Goal: Task Accomplishment & Management: Manage account settings

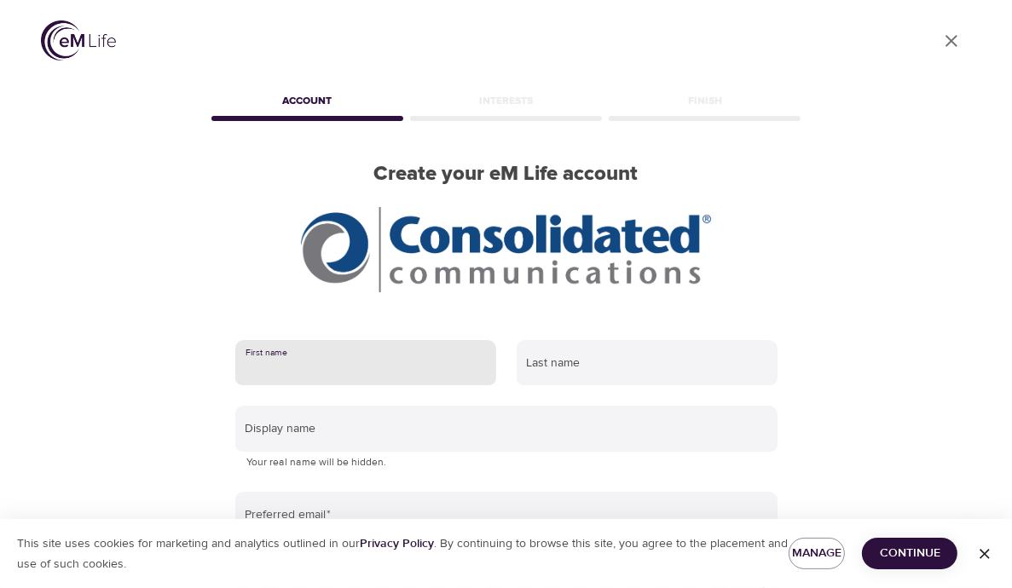
click at [350, 356] on input "text" at bounding box center [365, 363] width 261 height 46
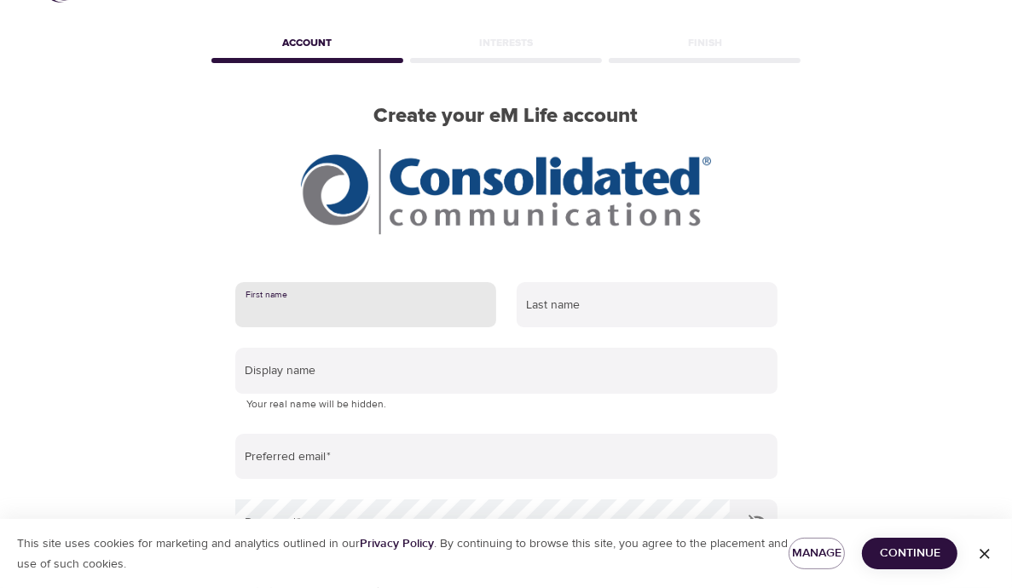
scroll to position [85, 0]
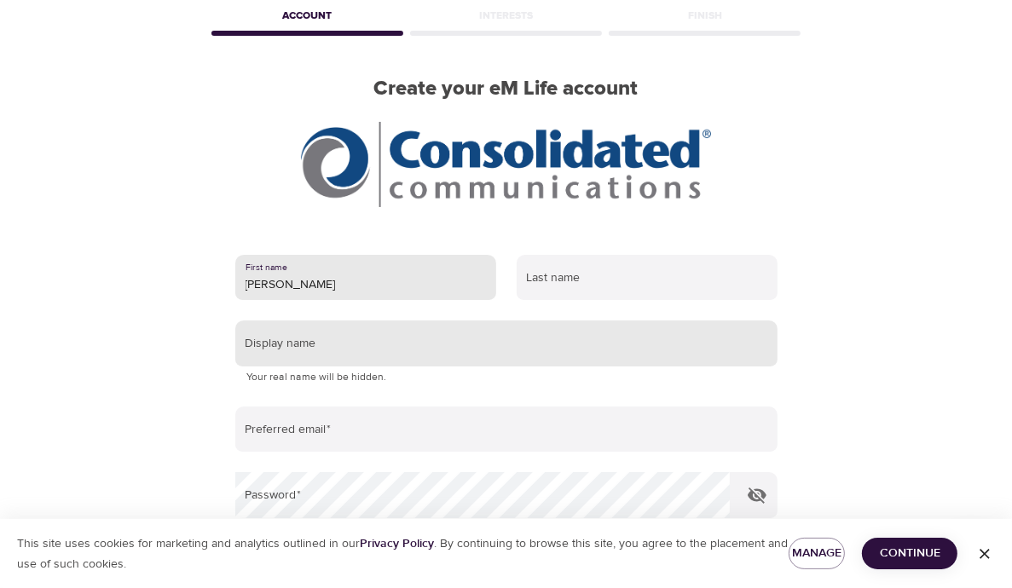
type input "Christa"
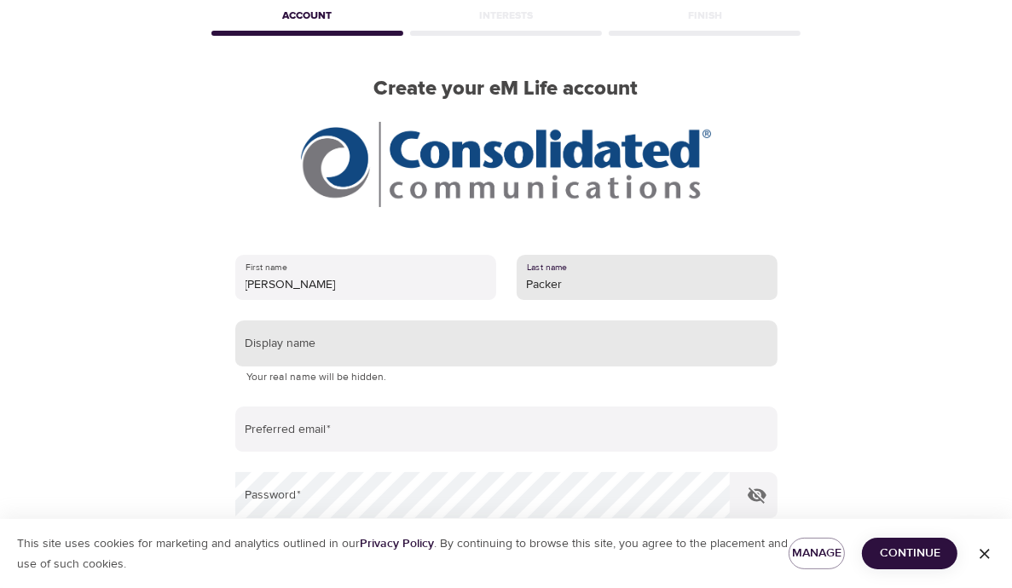
type input "Packer"
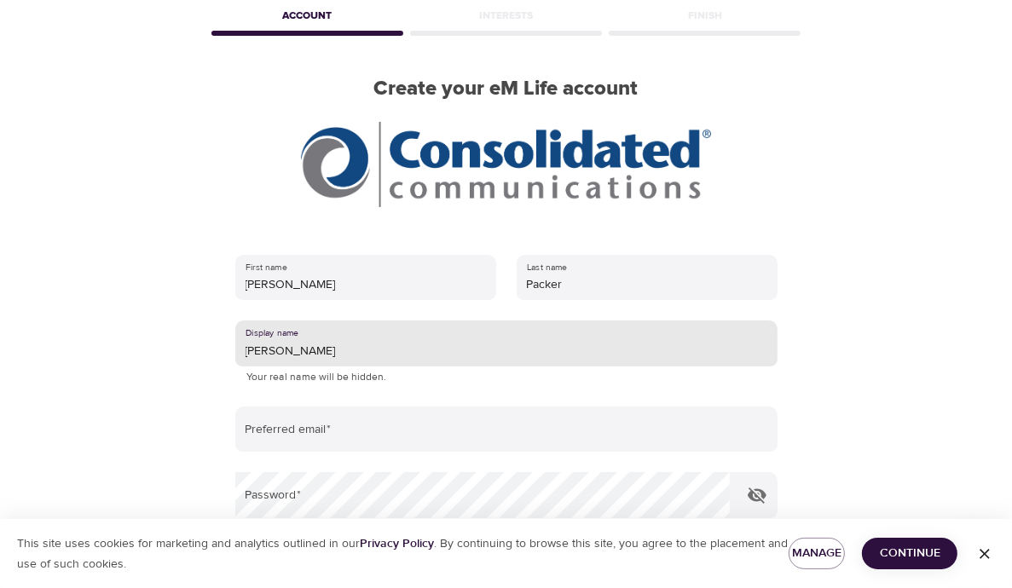
type input "Christa"
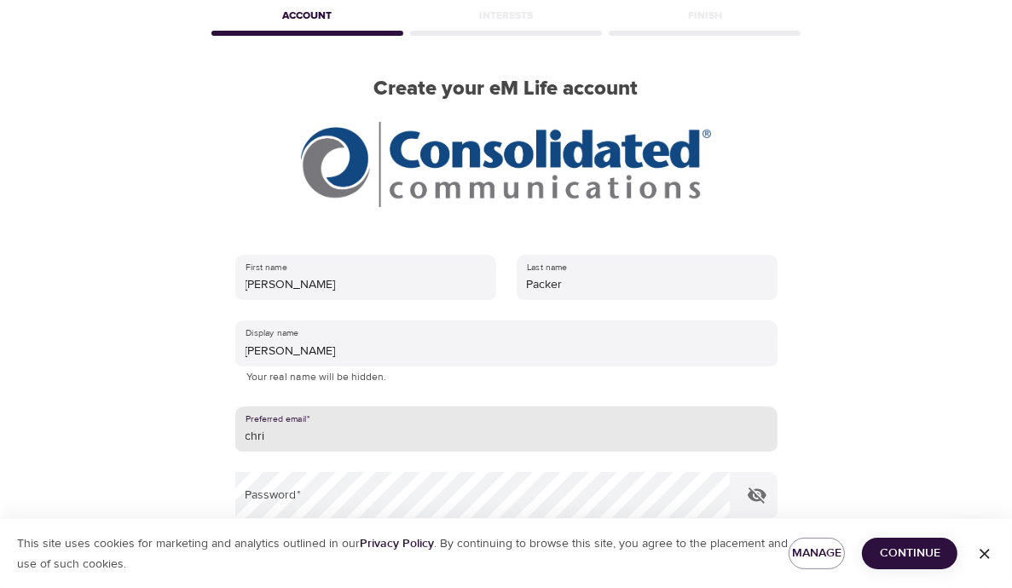
type input "[PERSON_NAME][EMAIL_ADDRESS][PERSON_NAME][DOMAIN_NAME]"
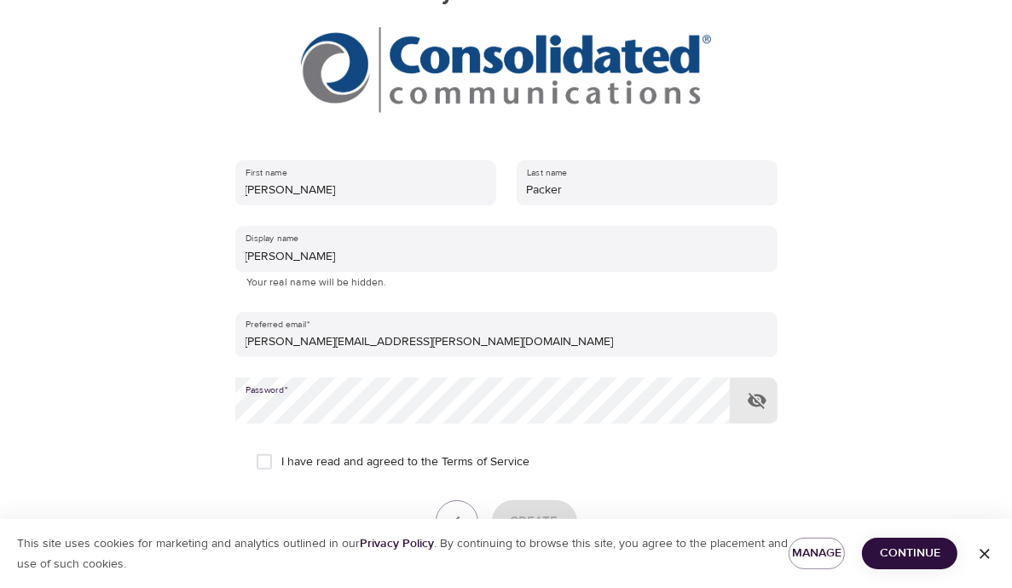
scroll to position [296, 0]
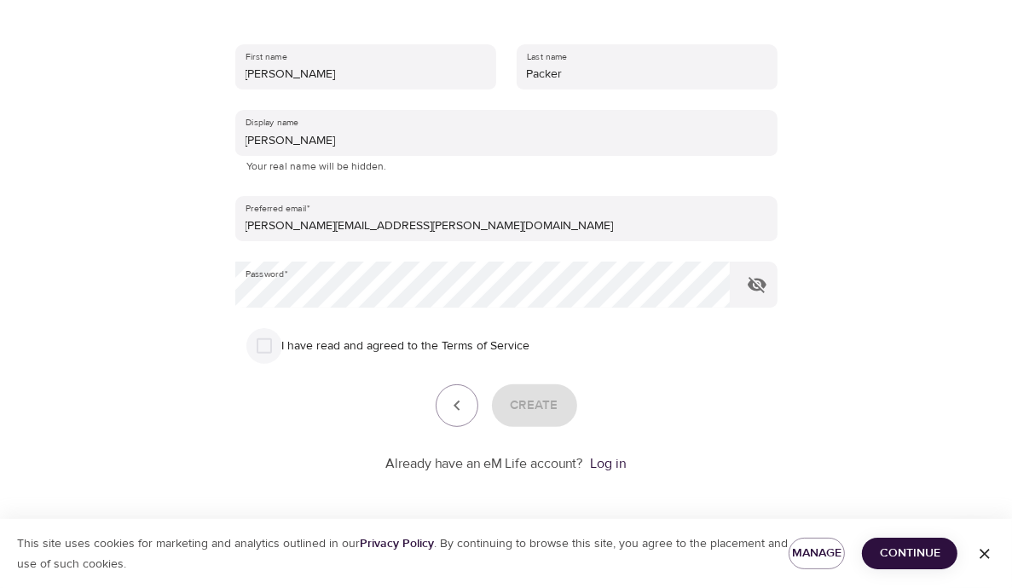
click at [263, 347] on input "I have read and agreed to the Terms of Service" at bounding box center [264, 346] width 36 height 36
checkbox input "true"
click at [542, 413] on span "Create" at bounding box center [535, 406] width 48 height 22
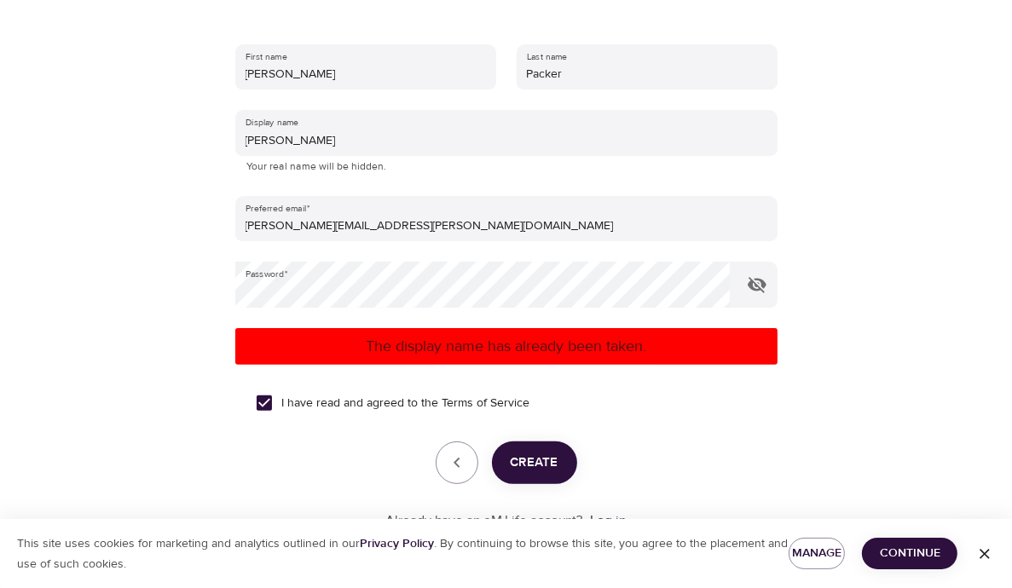
scroll to position [125, 0]
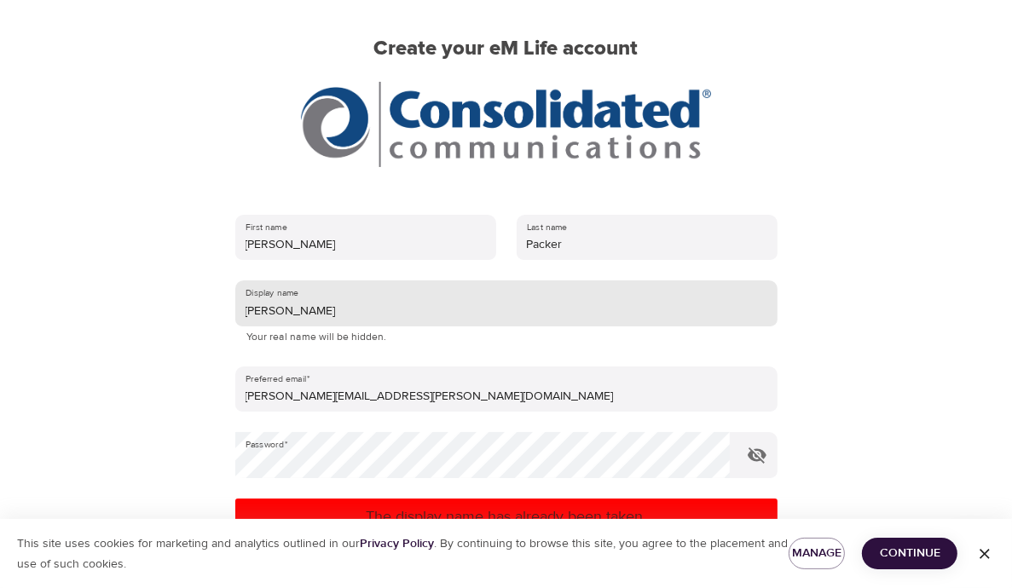
click at [413, 315] on input "Christa" at bounding box center [506, 304] width 542 height 46
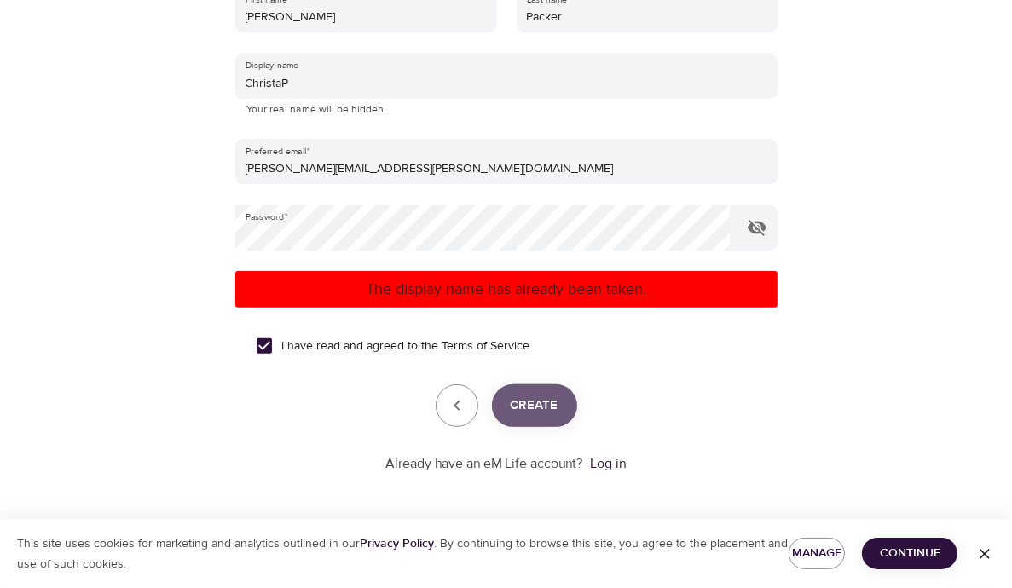
click at [511, 401] on span "Create" at bounding box center [535, 406] width 48 height 22
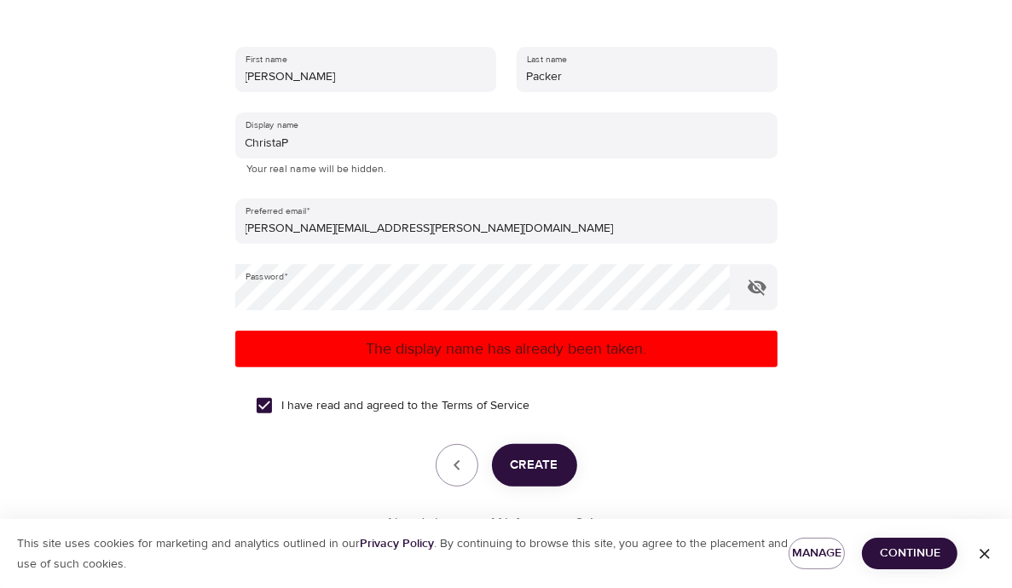
scroll to position [268, 0]
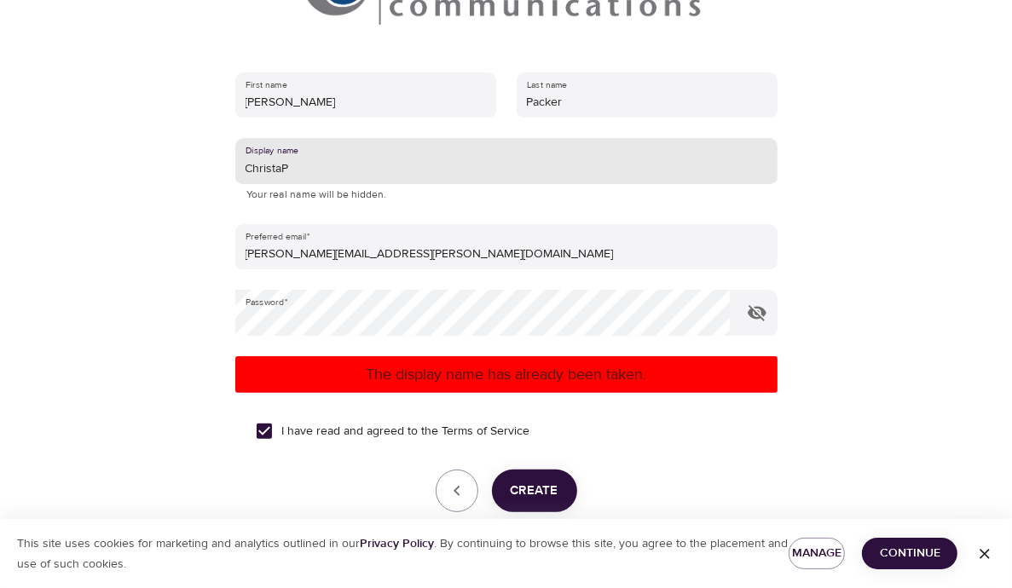
click at [304, 166] on input "ChristaP" at bounding box center [506, 161] width 542 height 46
type input "Christa"
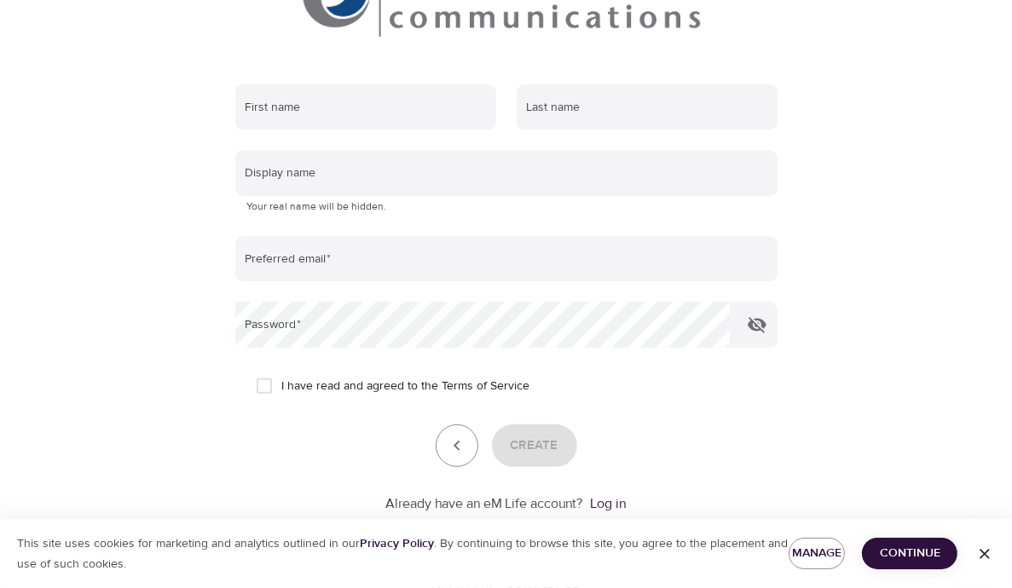
scroll to position [296, 0]
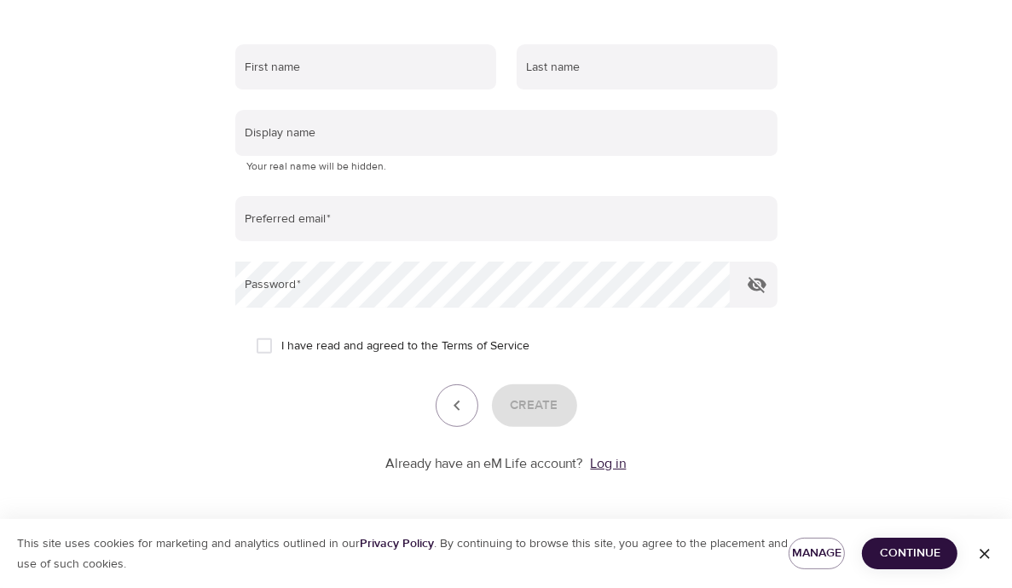
click at [596, 470] on link "Log in" at bounding box center [609, 463] width 36 height 17
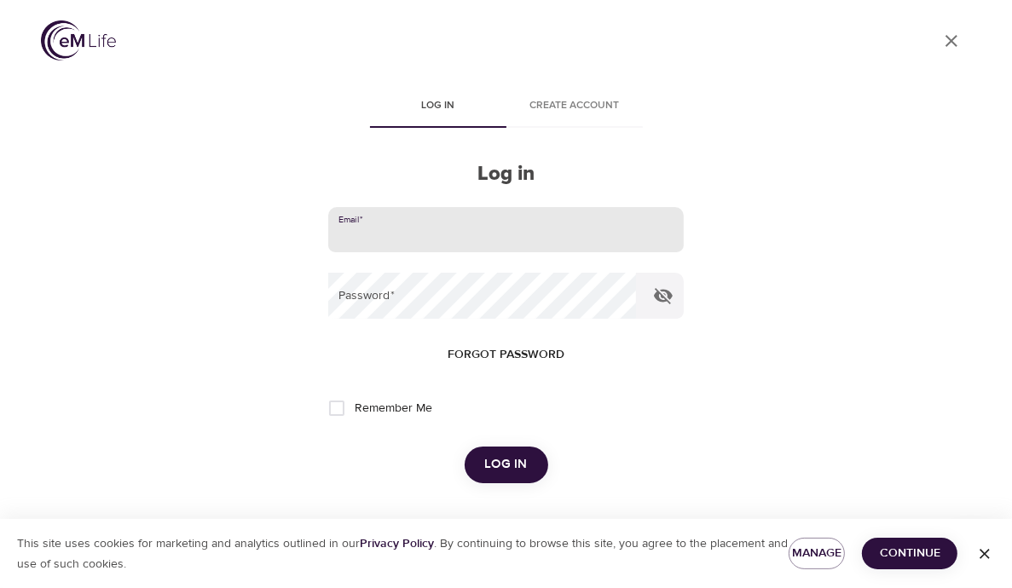
click at [433, 229] on input "email" at bounding box center [505, 230] width 355 height 46
type input "[PERSON_NAME][EMAIL_ADDRESS][PERSON_NAME][DOMAIN_NAME]"
click at [484, 353] on span "Forgot password" at bounding box center [506, 354] width 117 height 21
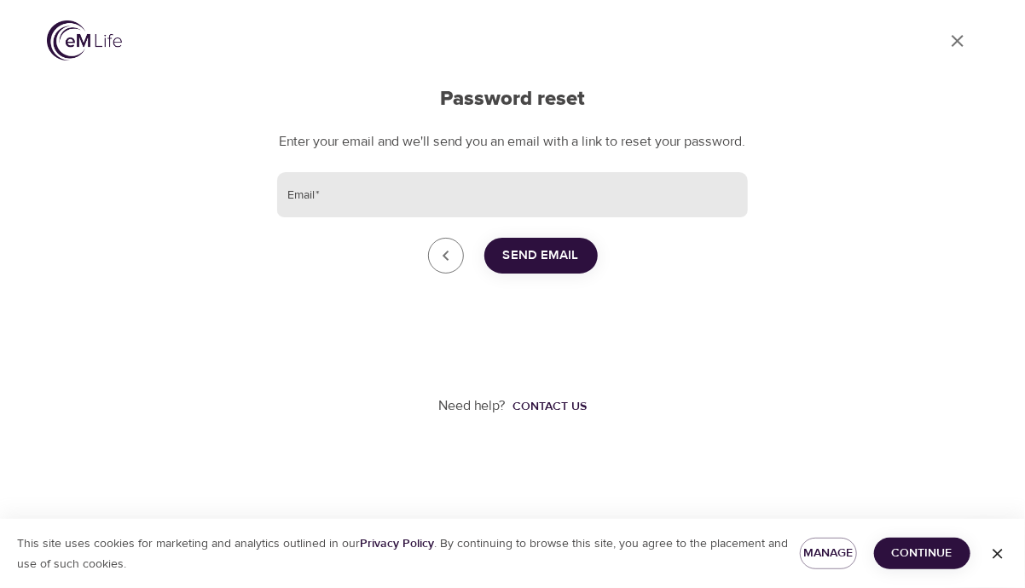
click at [487, 216] on input "Email   *" at bounding box center [512, 195] width 471 height 46
type input "[PERSON_NAME][EMAIL_ADDRESS][PERSON_NAME][DOMAIN_NAME]"
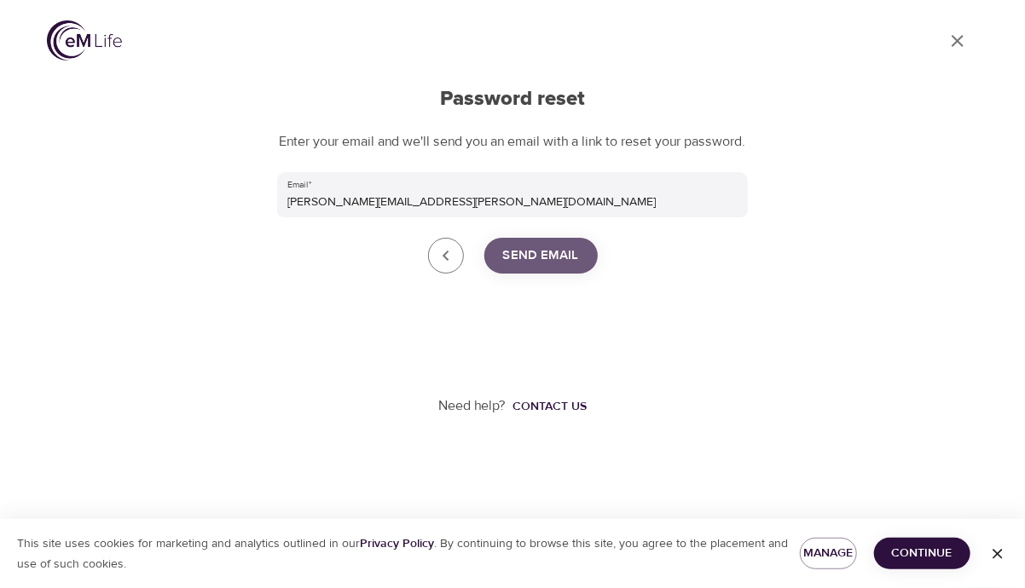
click at [539, 267] on span "Send Email" at bounding box center [541, 256] width 76 height 22
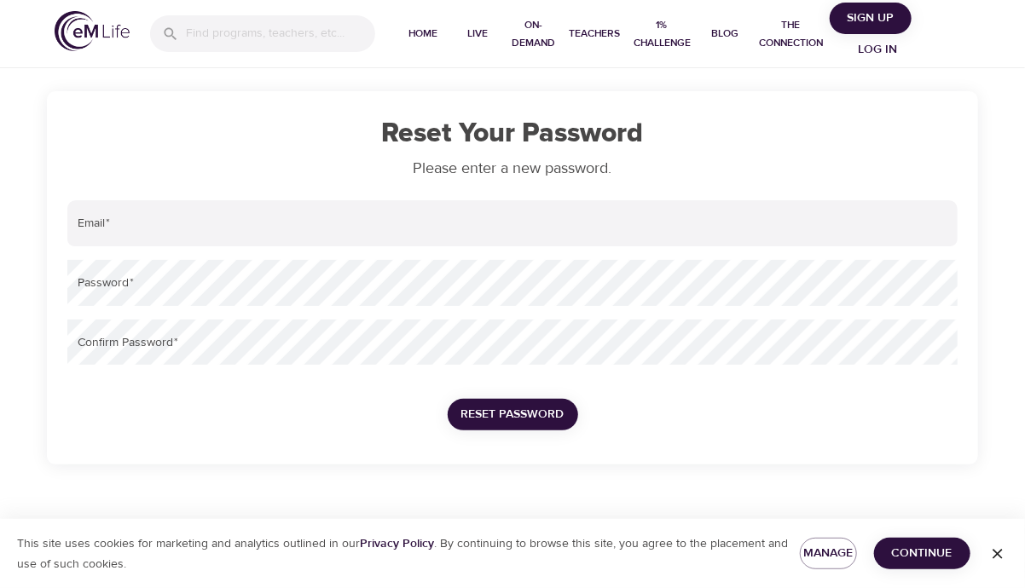
click at [331, 194] on div "Reset Your Password Please enter a new password. Email   * Password   * Confirm…" at bounding box center [512, 277] width 931 height 373
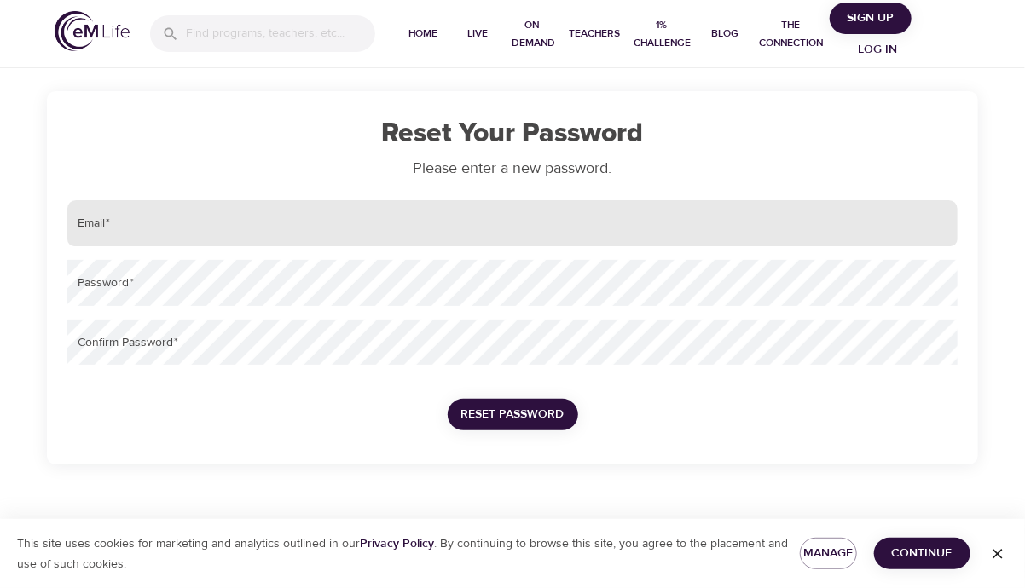
click at [333, 227] on input "email" at bounding box center [512, 223] width 890 height 46
type input "[PERSON_NAME][EMAIL_ADDRESS][PERSON_NAME][DOMAIN_NAME]"
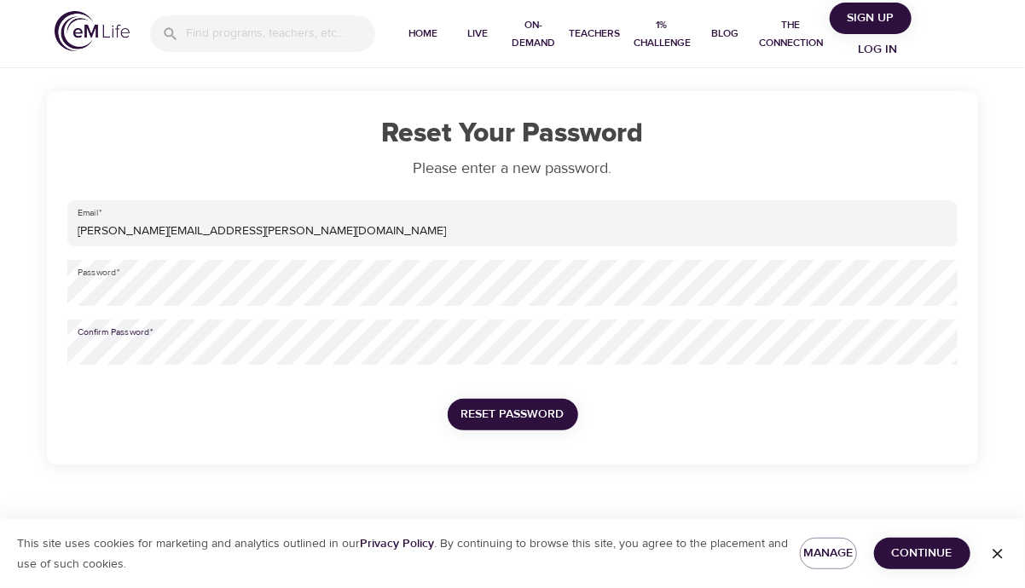
click at [573, 422] on button "Reset Password" at bounding box center [513, 415] width 130 height 32
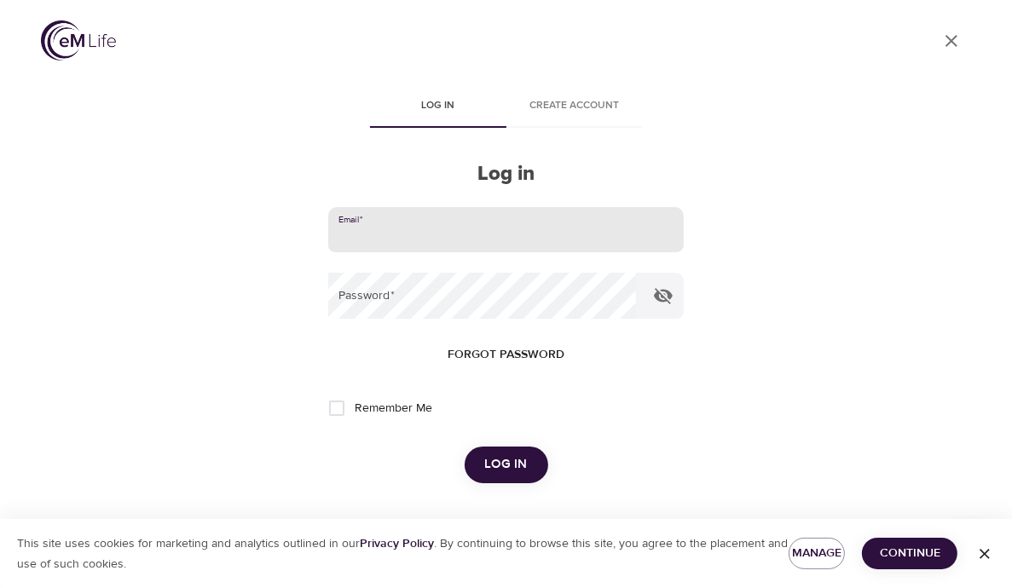
click at [507, 223] on input "email" at bounding box center [505, 230] width 355 height 46
type input "[PERSON_NAME][EMAIL_ADDRESS][PERSON_NAME][DOMAIN_NAME]"
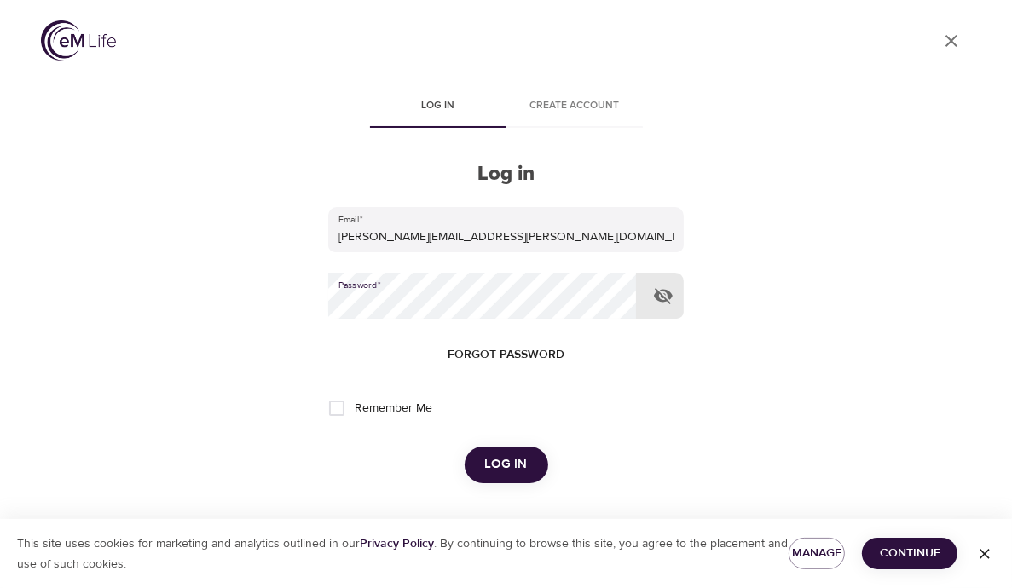
click at [542, 460] on button "Log in" at bounding box center [507, 465] width 84 height 36
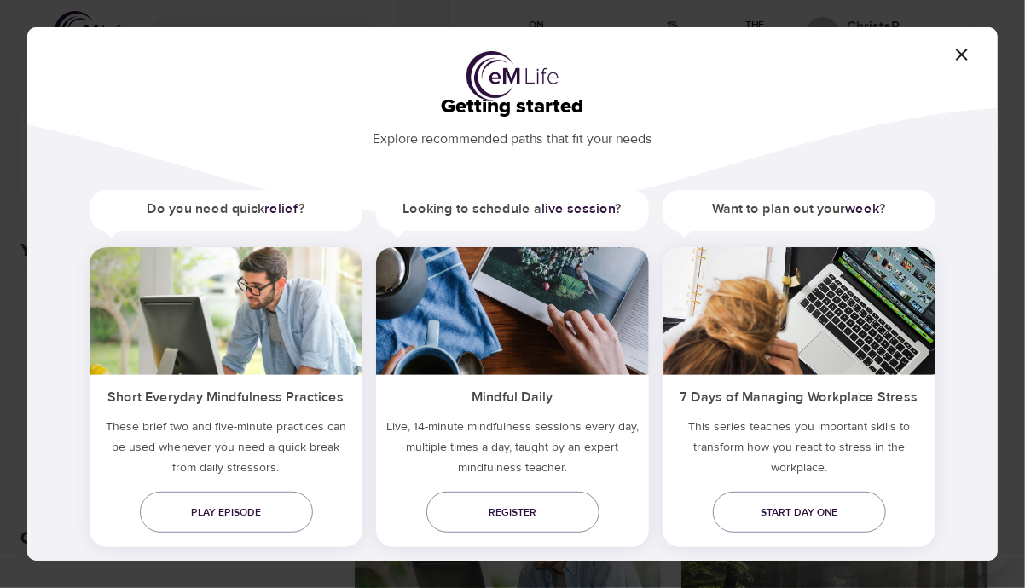
scroll to position [63, 0]
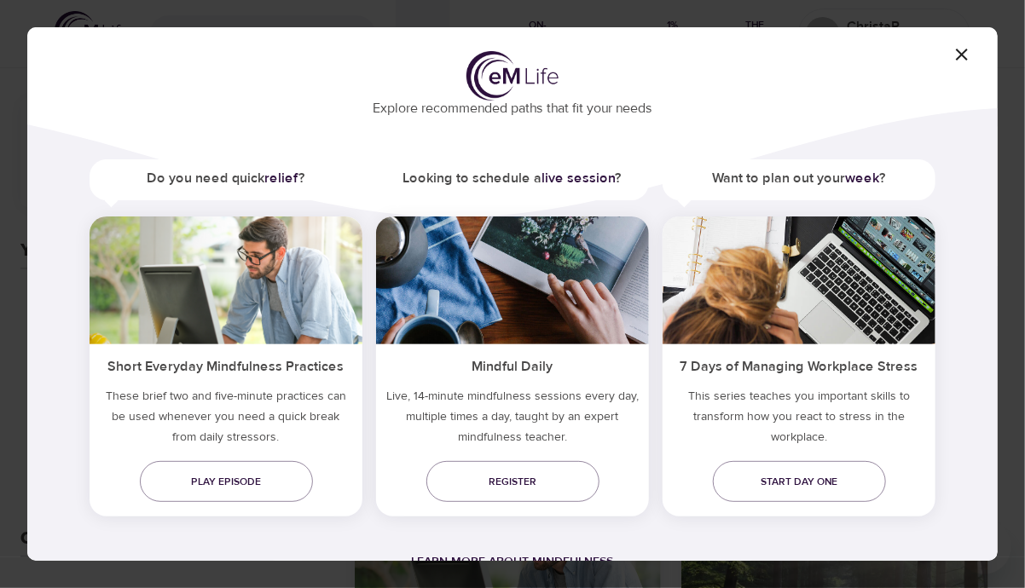
drag, startPoint x: 635, startPoint y: 413, endPoint x: 660, endPoint y: 418, distance: 25.2
drag, startPoint x: 660, startPoint y: 418, endPoint x: 229, endPoint y: 83, distance: 546.3
click at [229, 83] on div "Getting started Explore recommended paths that fit your needs Do you need quick…" at bounding box center [512, 294] width 970 height 534
click at [957, 57] on icon "button" at bounding box center [962, 54] width 20 height 20
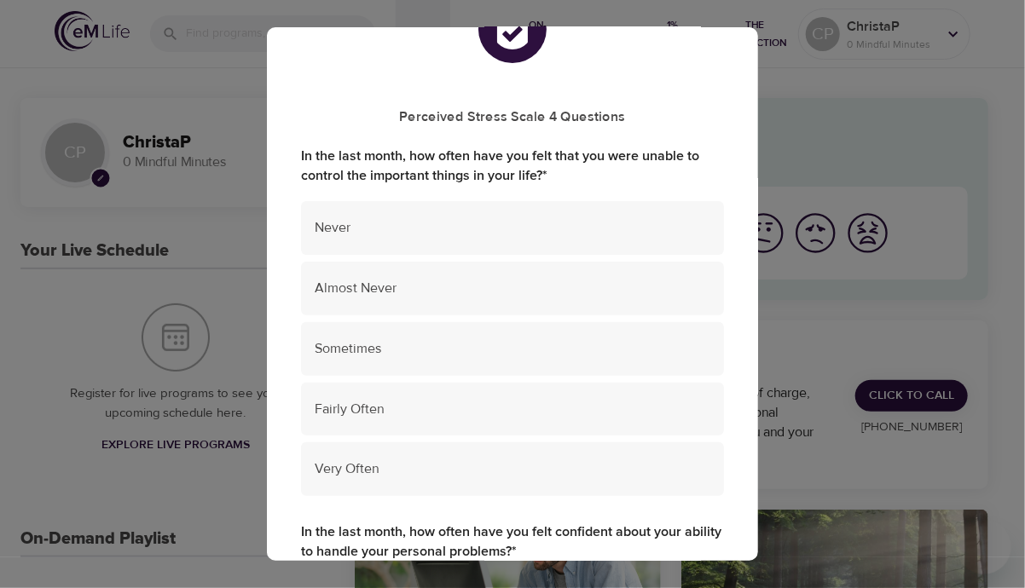
scroll to position [171, 0]
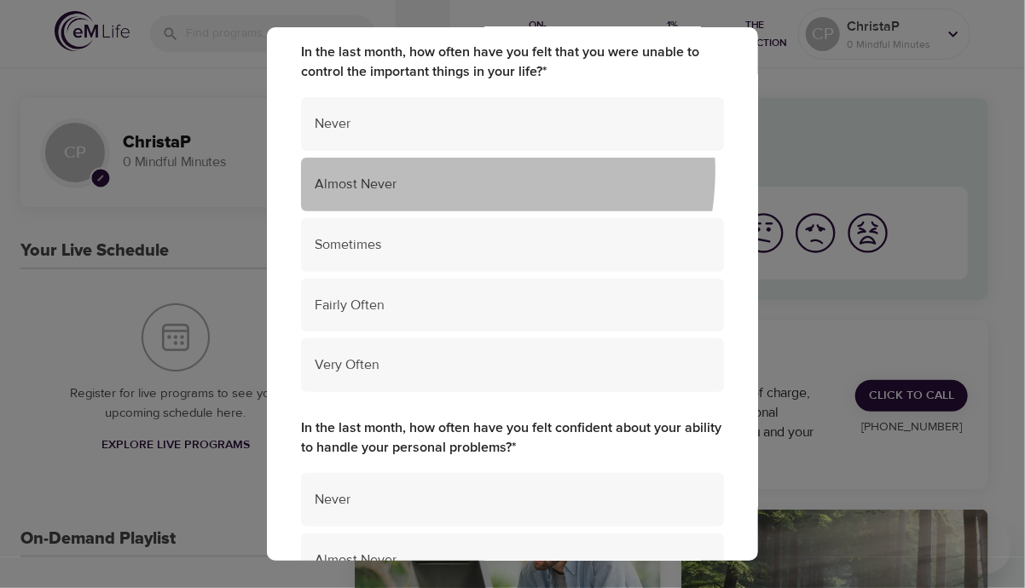
click at [443, 171] on div "Almost Never" at bounding box center [512, 185] width 423 height 54
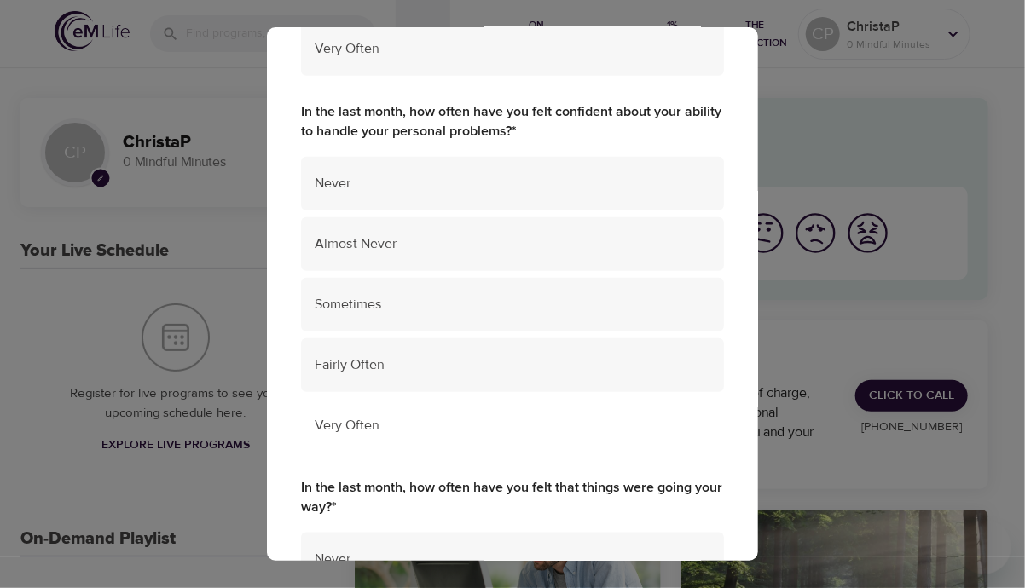
scroll to position [512, 0]
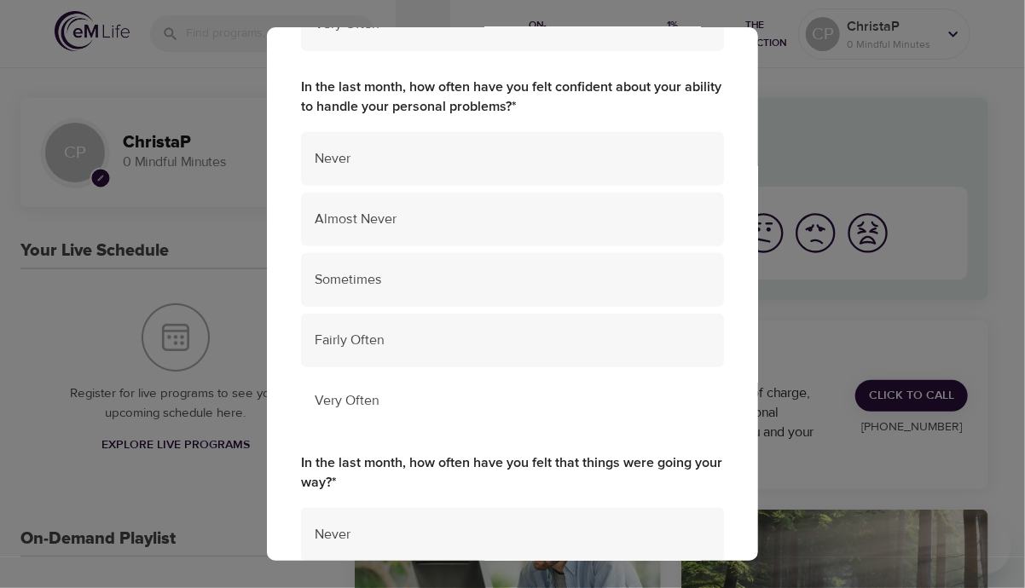
click at [462, 394] on span "Very Often" at bounding box center [513, 401] width 396 height 20
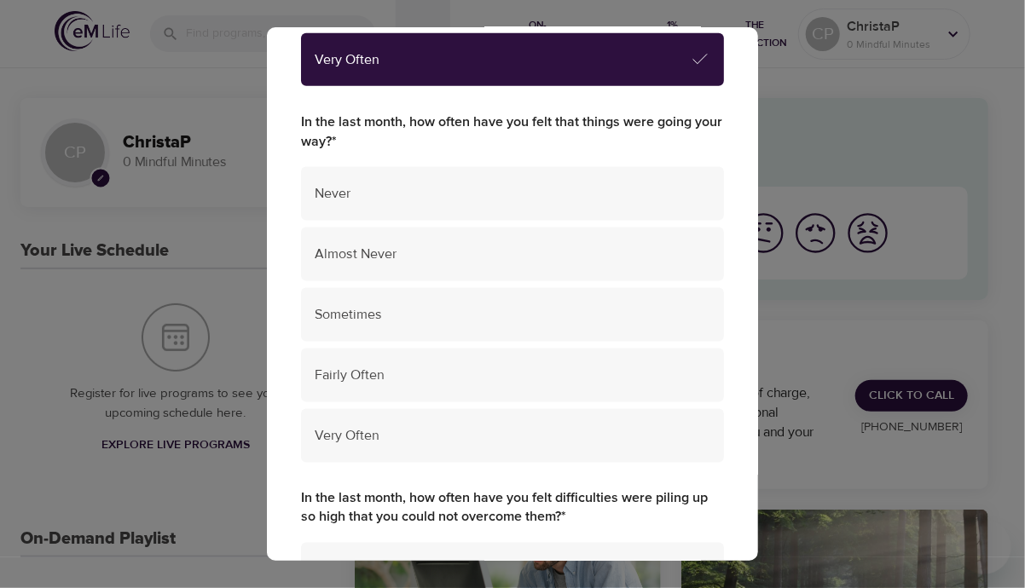
scroll to position [767, 0]
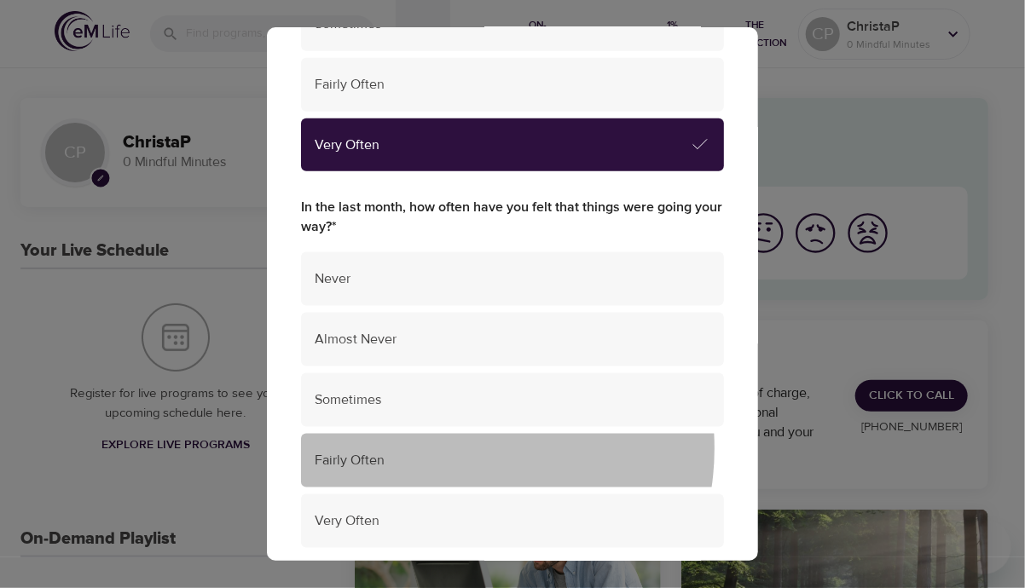
click at [449, 453] on div "Fairly Often" at bounding box center [512, 461] width 423 height 54
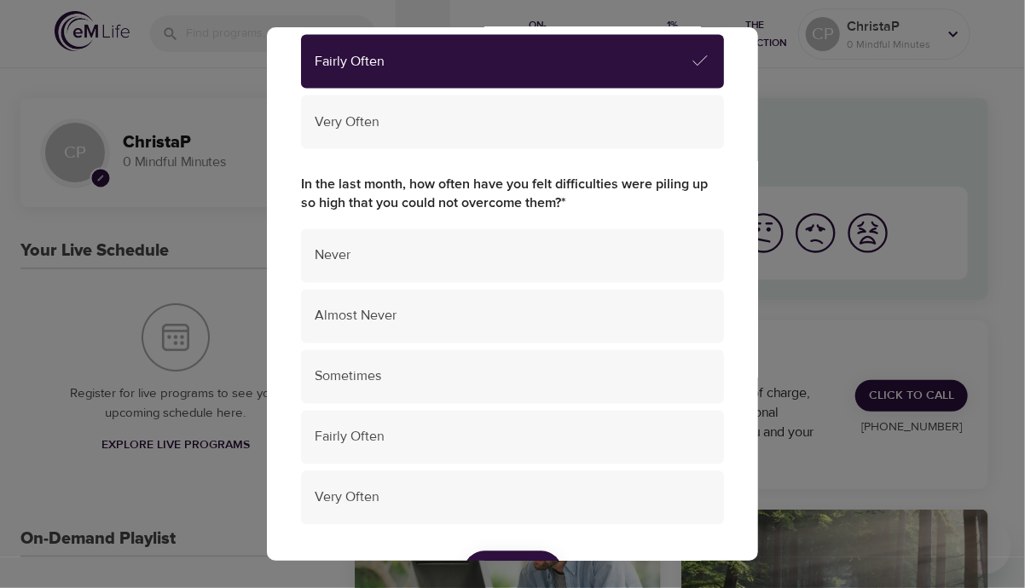
scroll to position [1194, 0]
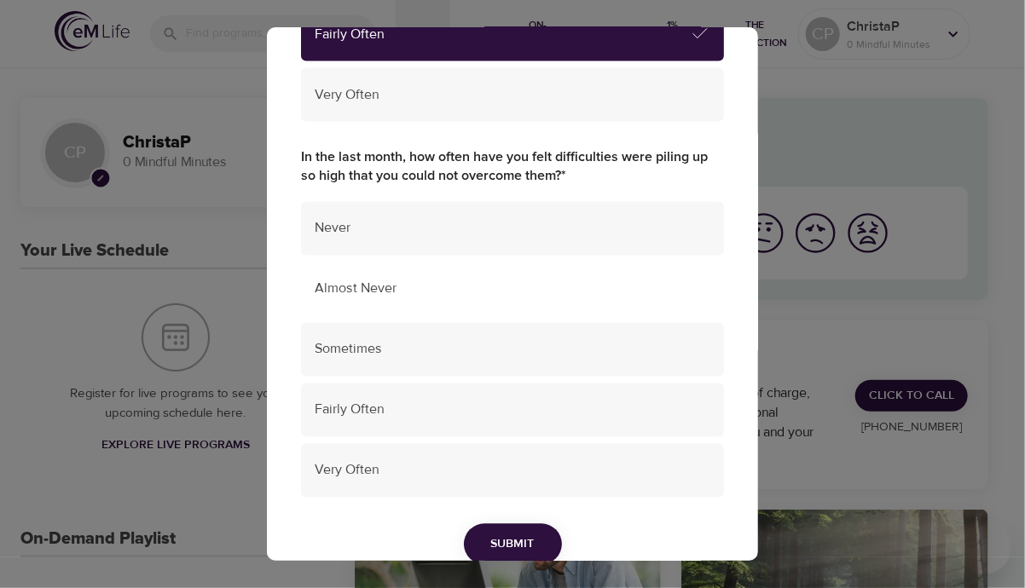
click at [420, 281] on span "Almost Never" at bounding box center [513, 290] width 396 height 20
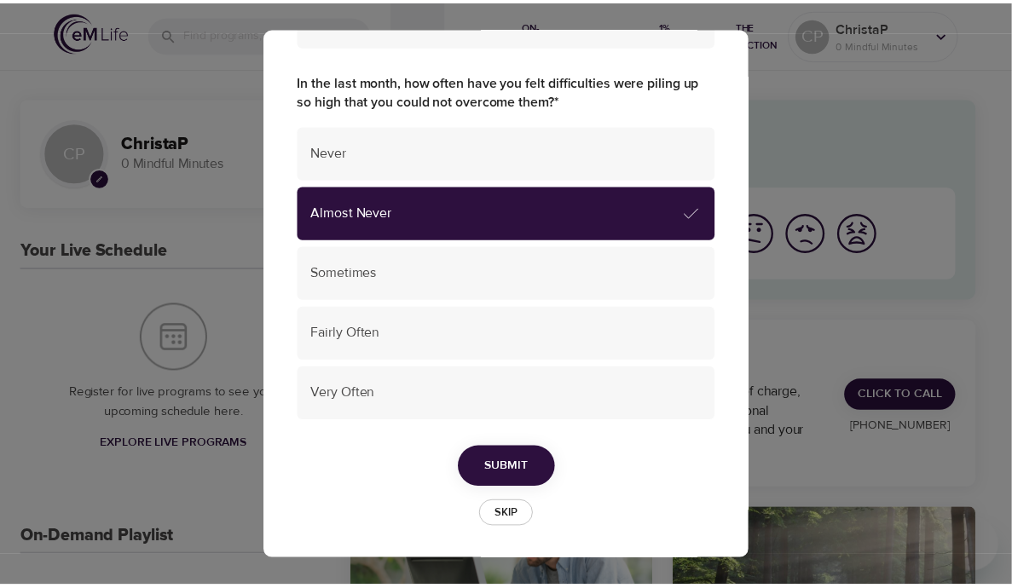
scroll to position [1271, 0]
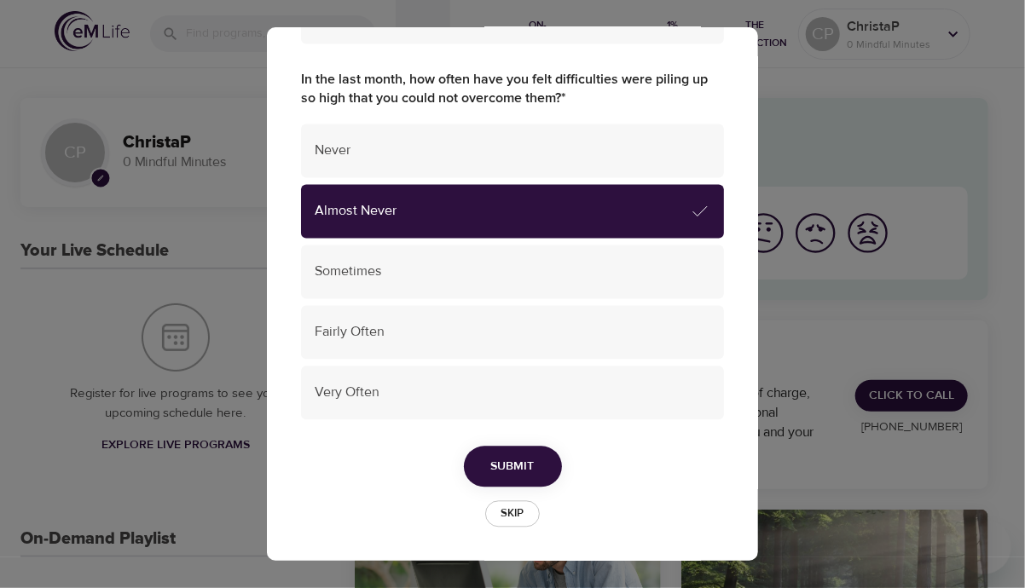
click at [512, 470] on span "Submit" at bounding box center [512, 467] width 43 height 21
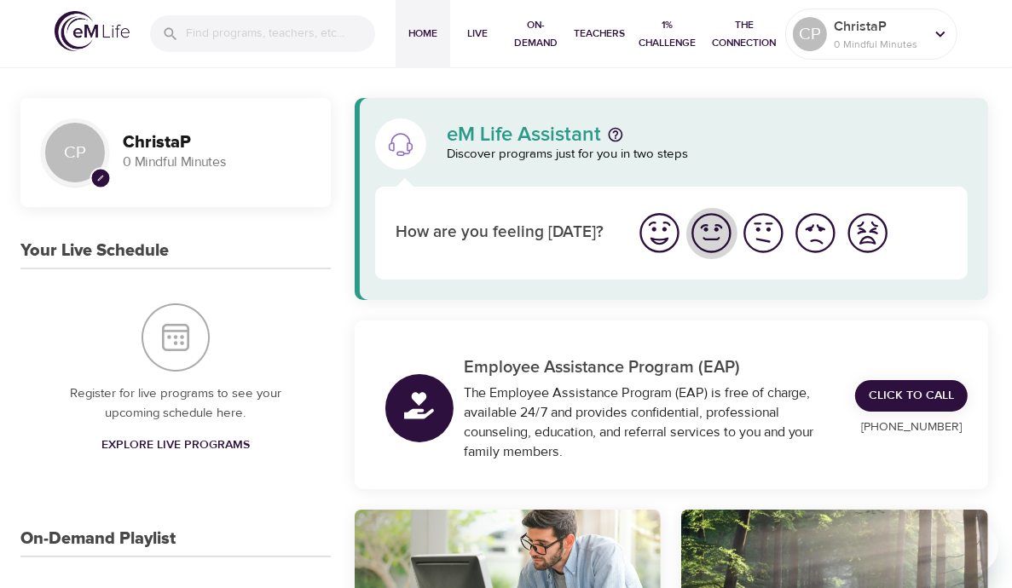
click at [705, 236] on img "I'm feeling good" at bounding box center [711, 233] width 47 height 47
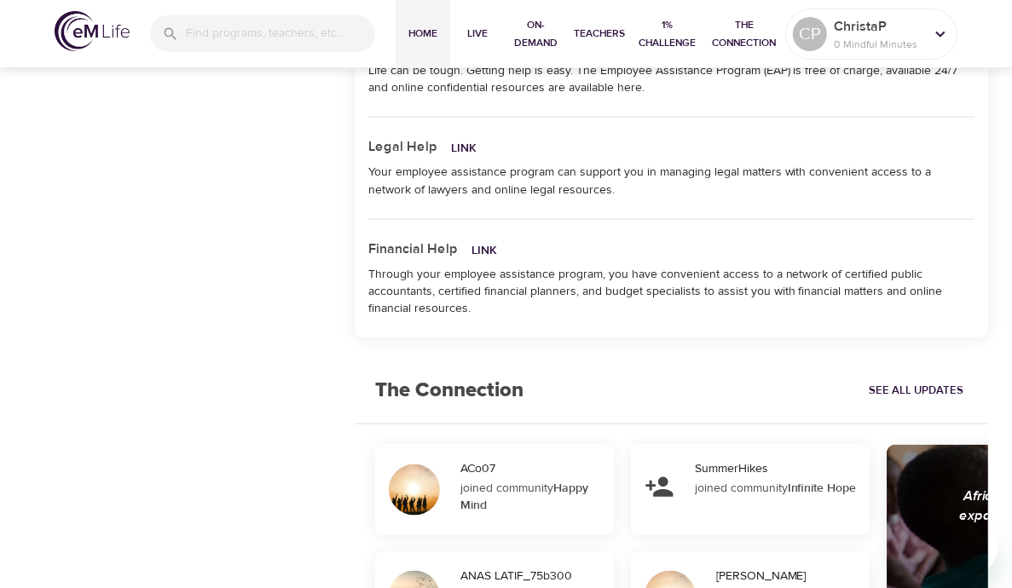
scroll to position [1535, 0]
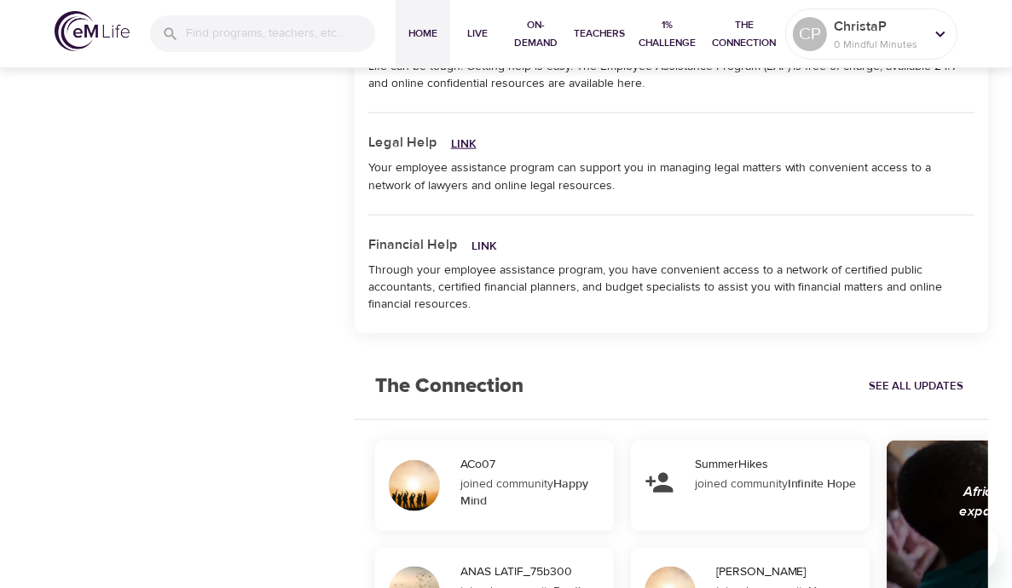
click at [460, 142] on link "Link" at bounding box center [464, 143] width 26 height 15
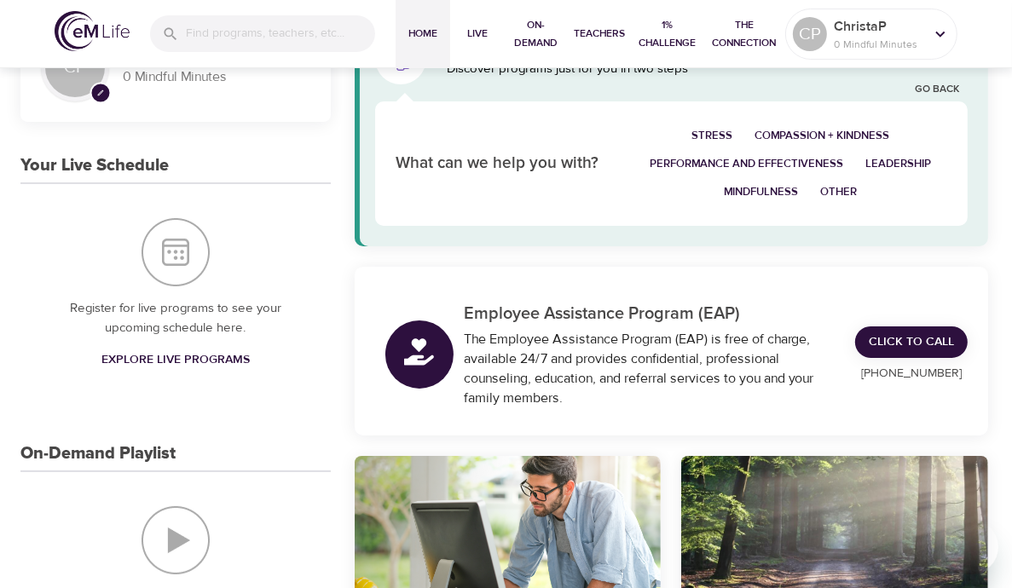
scroll to position [0, 0]
